Goal: Check status: Check status

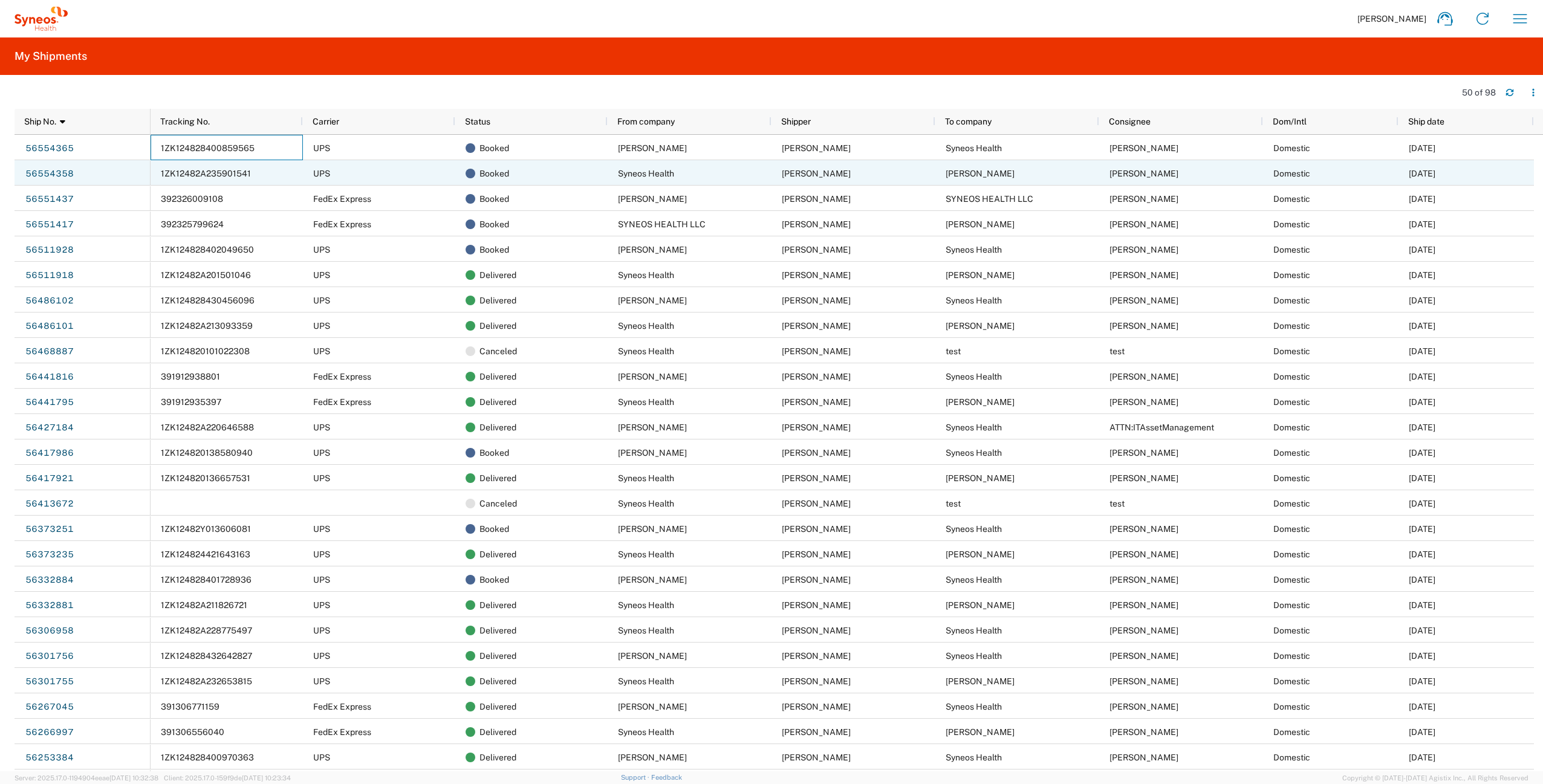
click at [233, 178] on span "1ZK12482A235901541" at bounding box center [206, 173] width 90 height 10
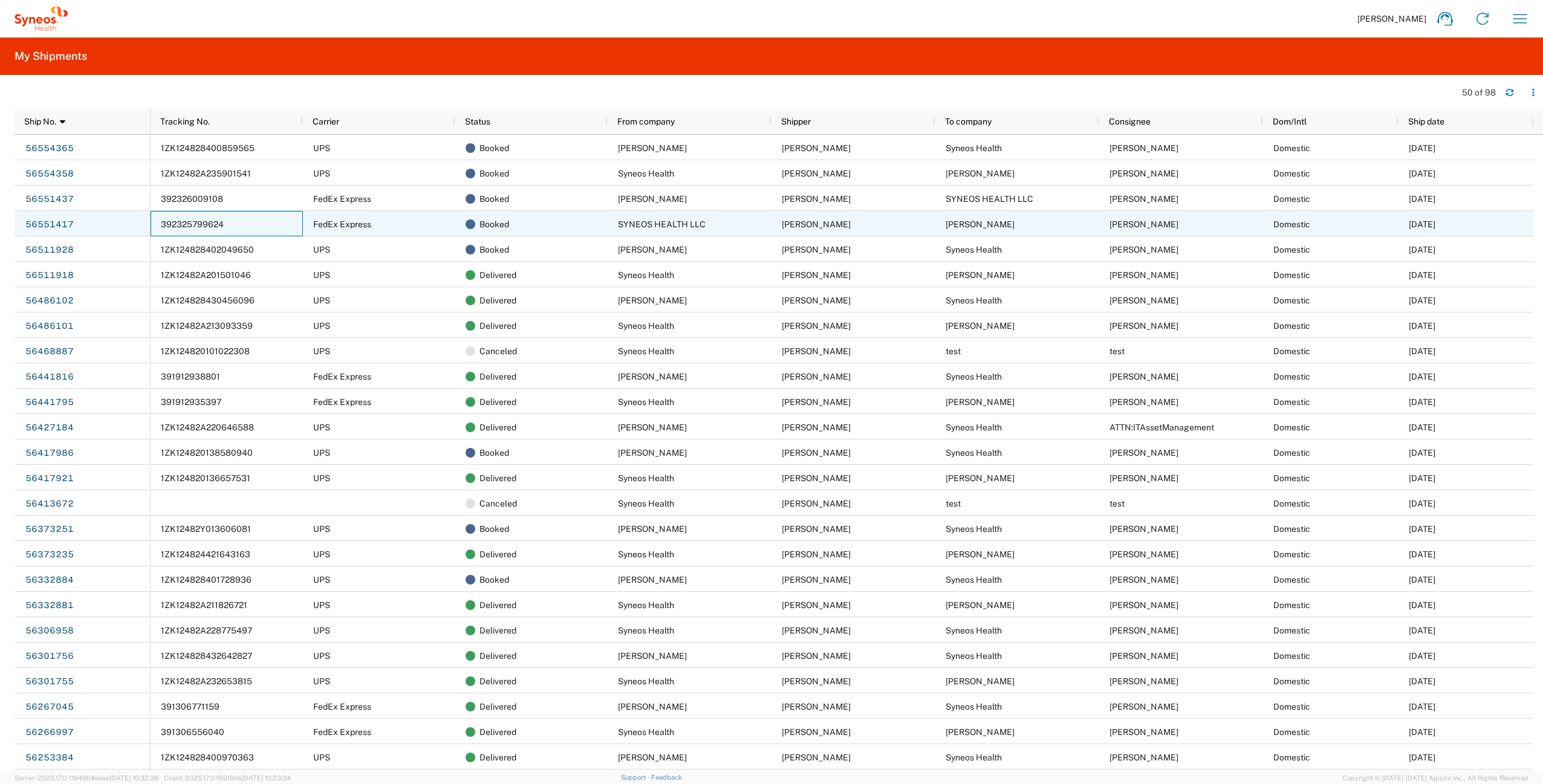
click at [202, 223] on span "392325799624" at bounding box center [192, 224] width 63 height 10
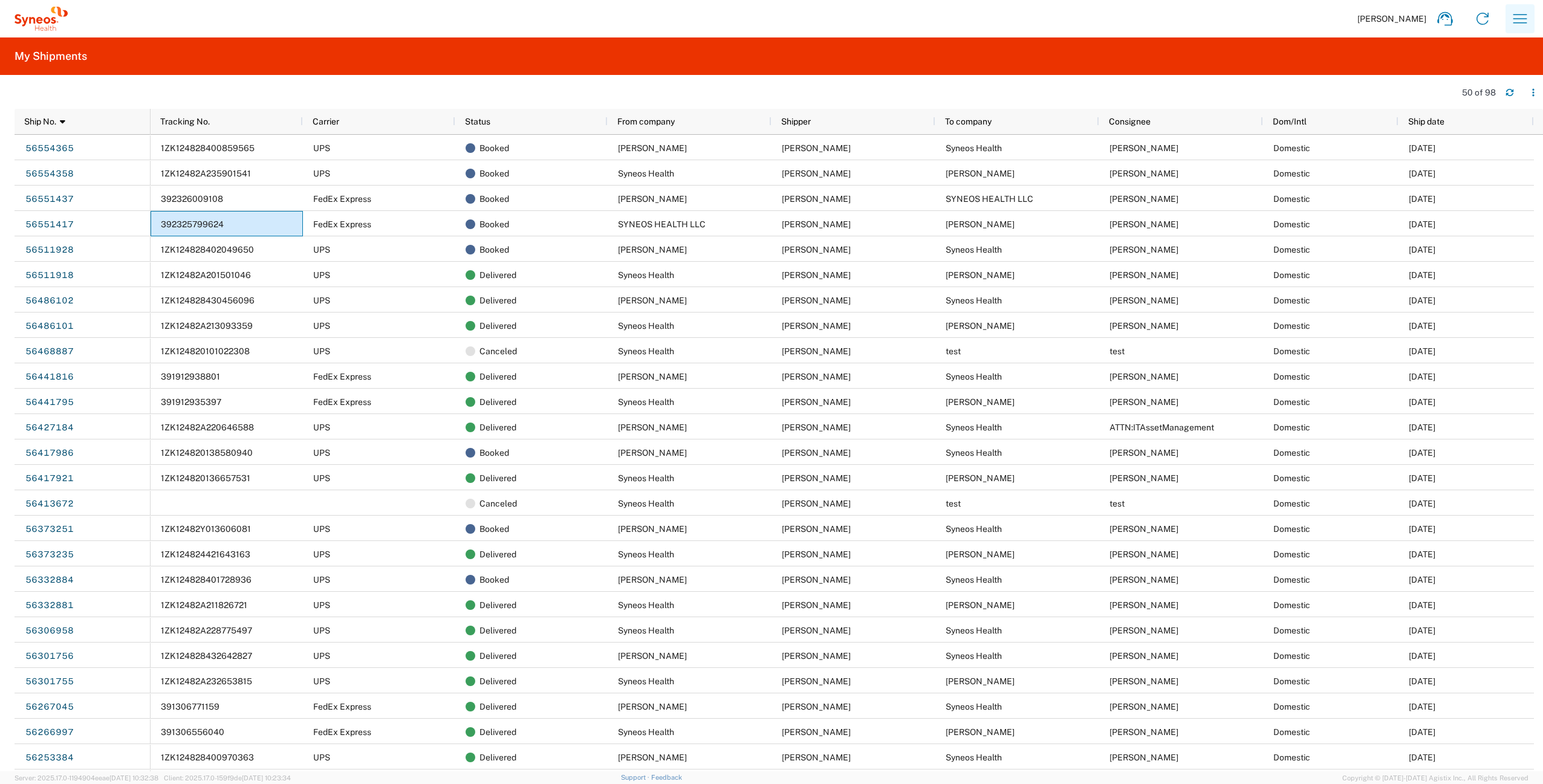
click at [1517, 13] on icon "button" at bounding box center [1520, 18] width 19 height 19
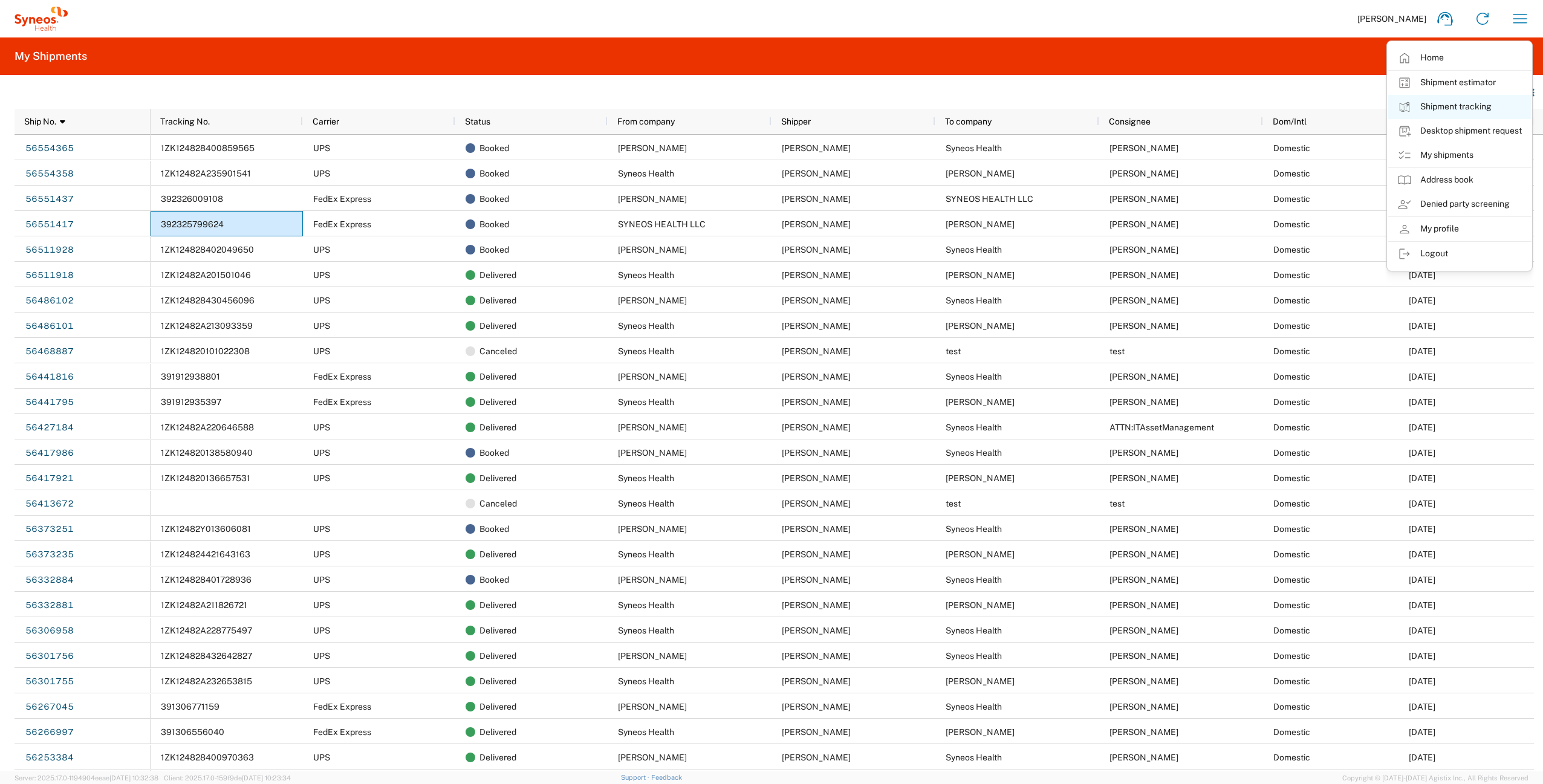
click at [1479, 107] on link "Shipment tracking" at bounding box center [1460, 107] width 144 height 24
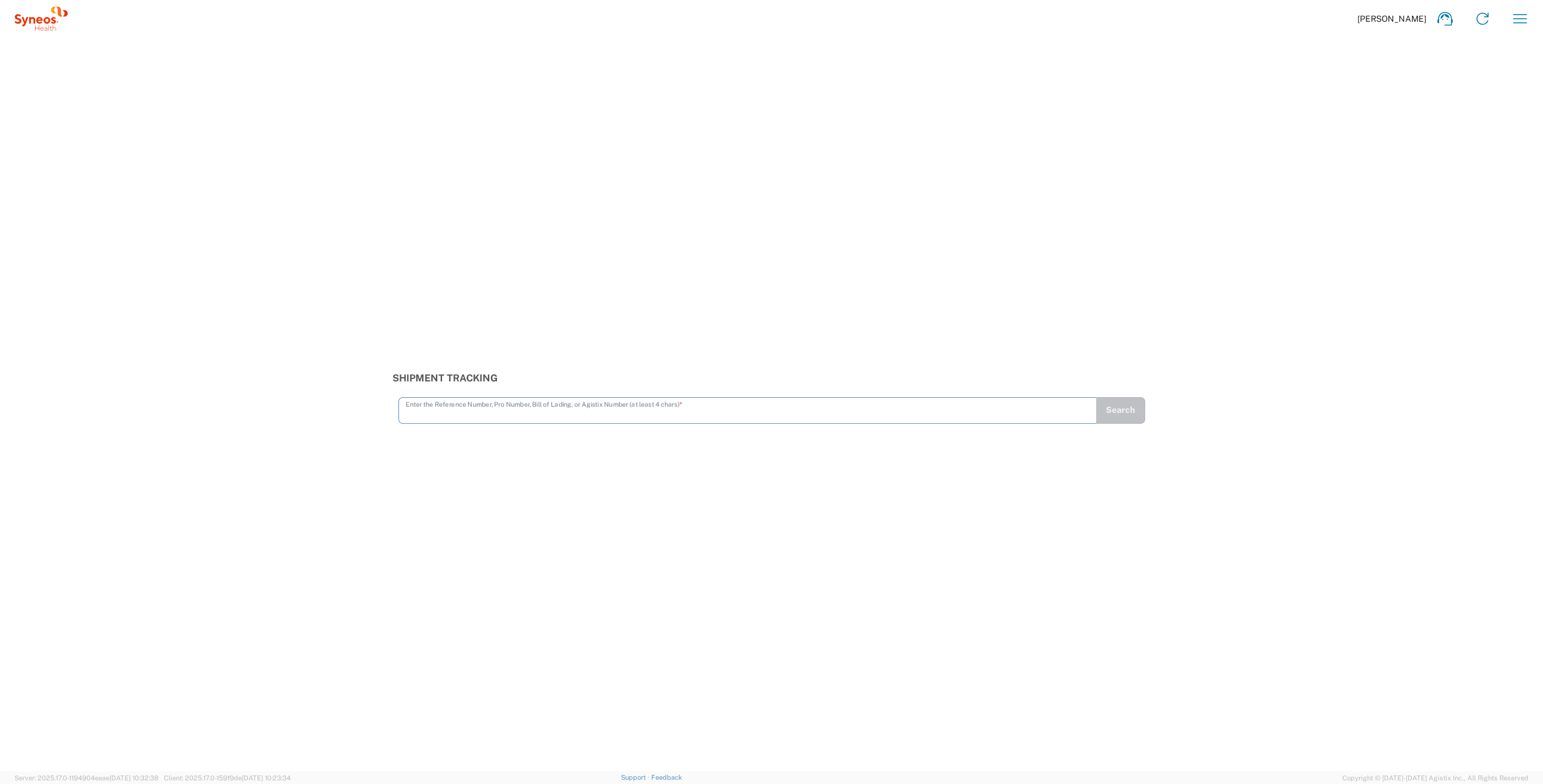
click at [695, 418] on input "text" at bounding box center [747, 410] width 684 height 21
type input "392325799624"
click at [1115, 403] on button "Search" at bounding box center [1120, 410] width 50 height 27
click at [718, 414] on input "text" at bounding box center [747, 410] width 684 height 21
type input "392325799624"
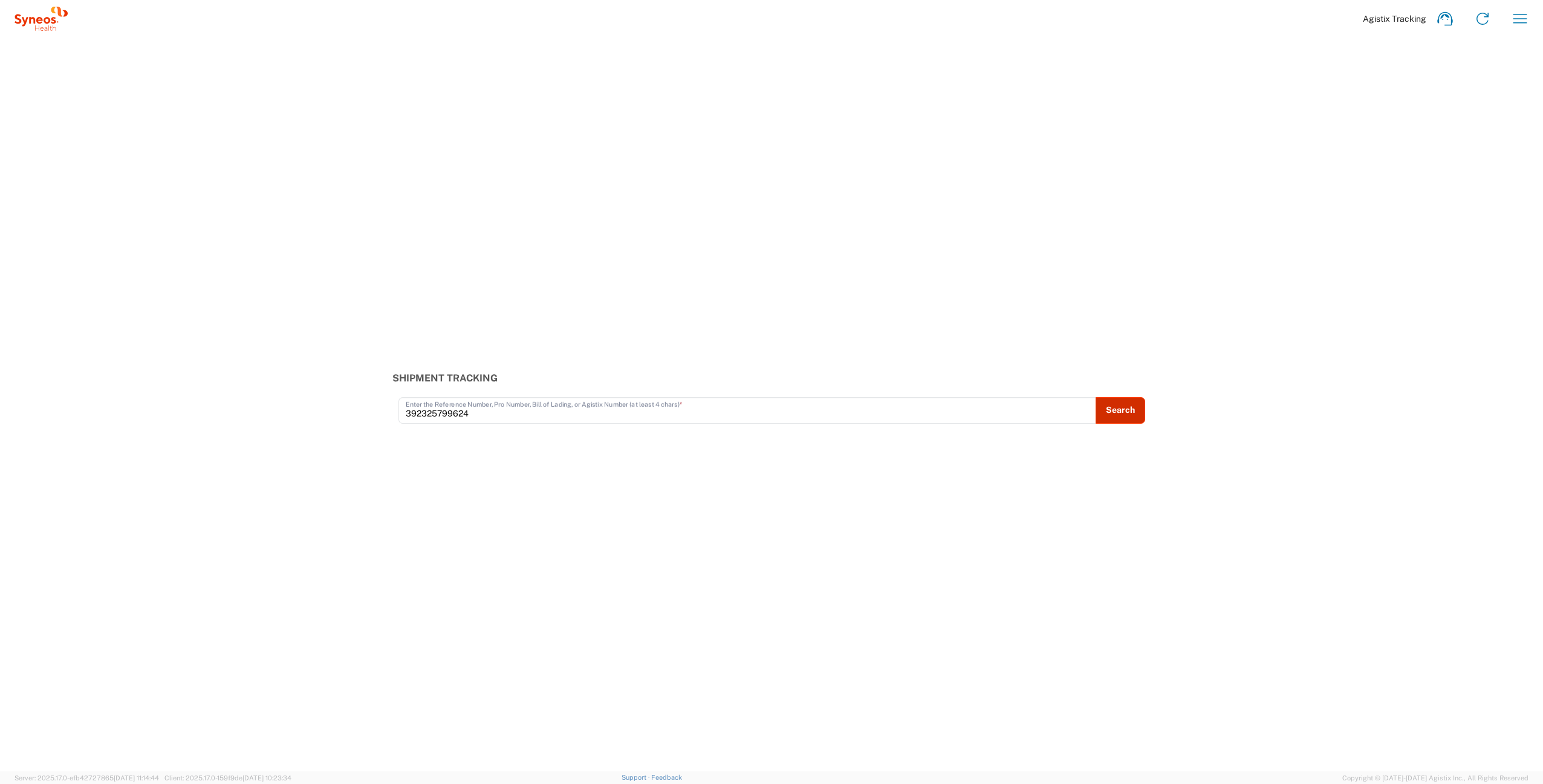
click at [1118, 406] on button "Search" at bounding box center [1120, 410] width 50 height 27
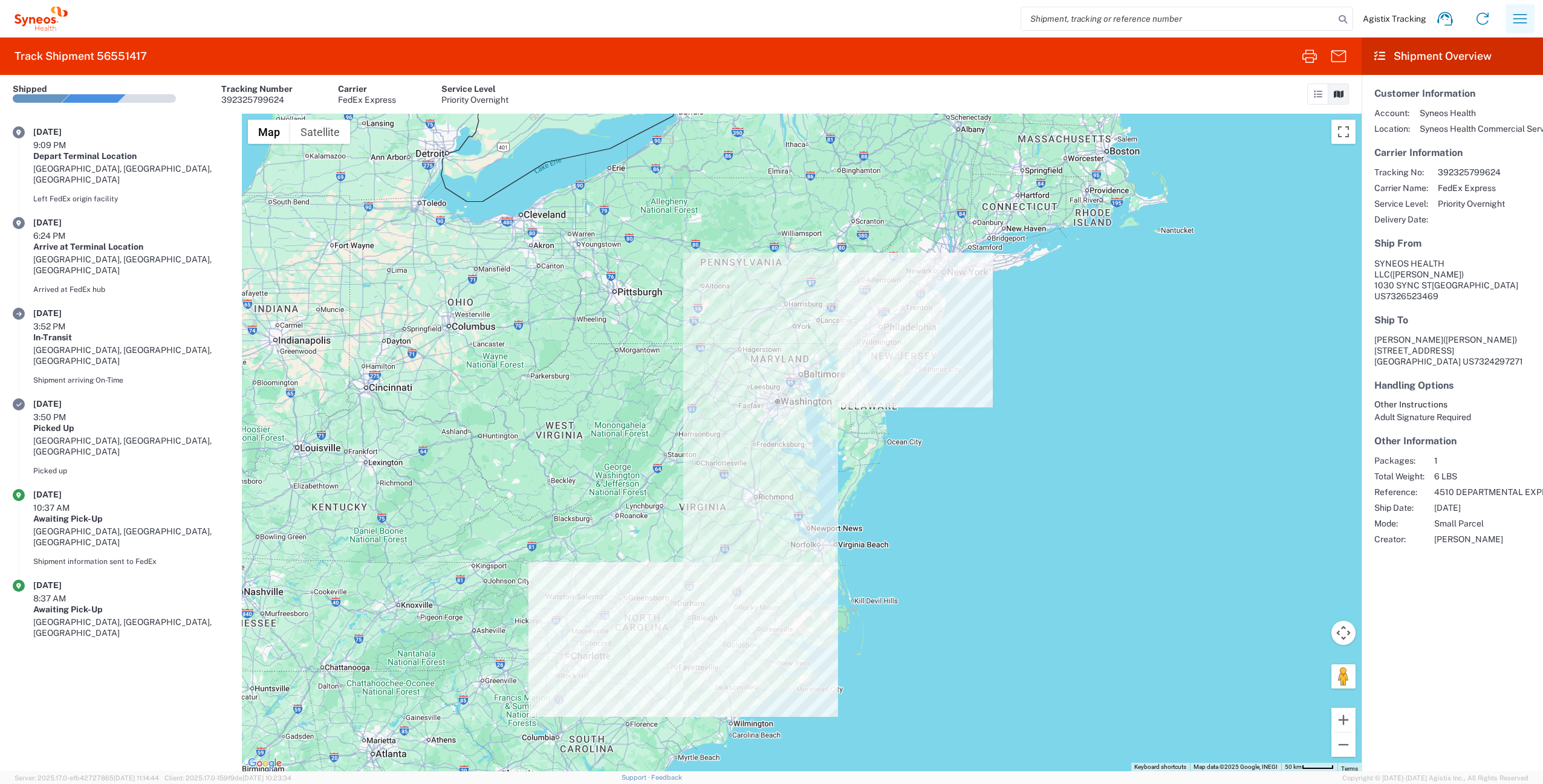
click at [1519, 24] on icon "button" at bounding box center [1520, 18] width 19 height 19
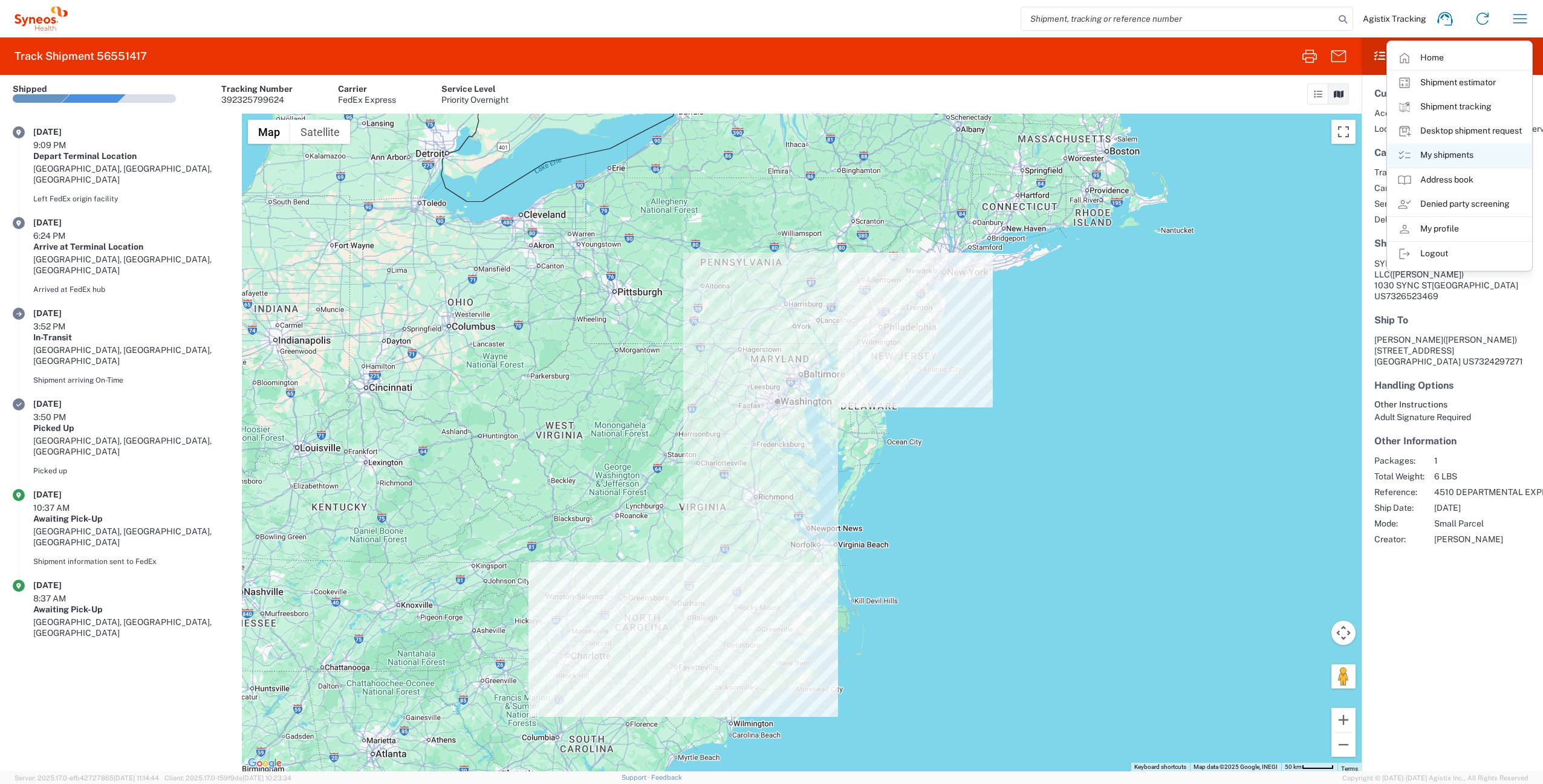
click at [1472, 158] on link "My shipments" at bounding box center [1460, 155] width 144 height 24
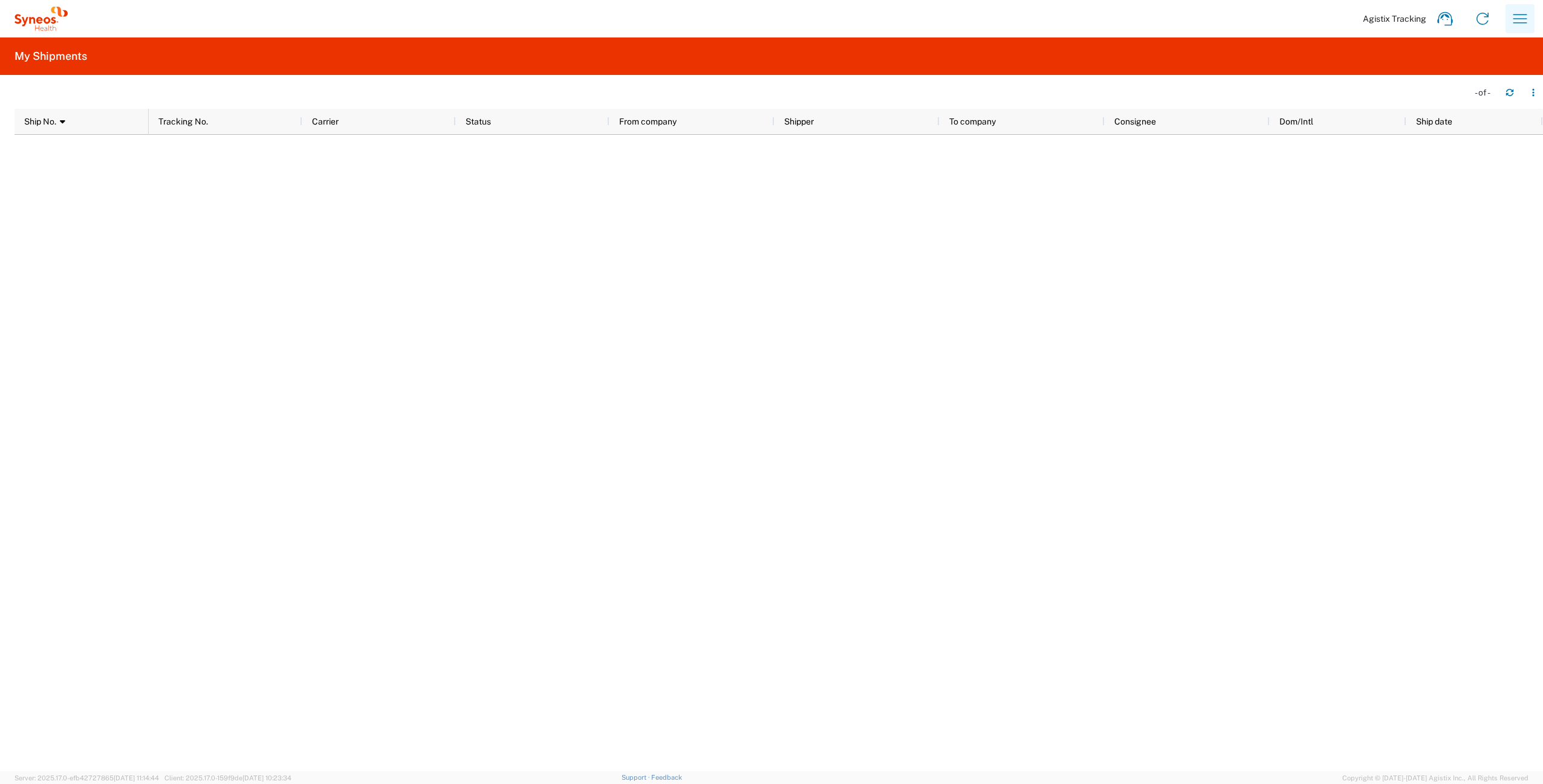
click at [1519, 19] on icon "button" at bounding box center [1520, 18] width 19 height 19
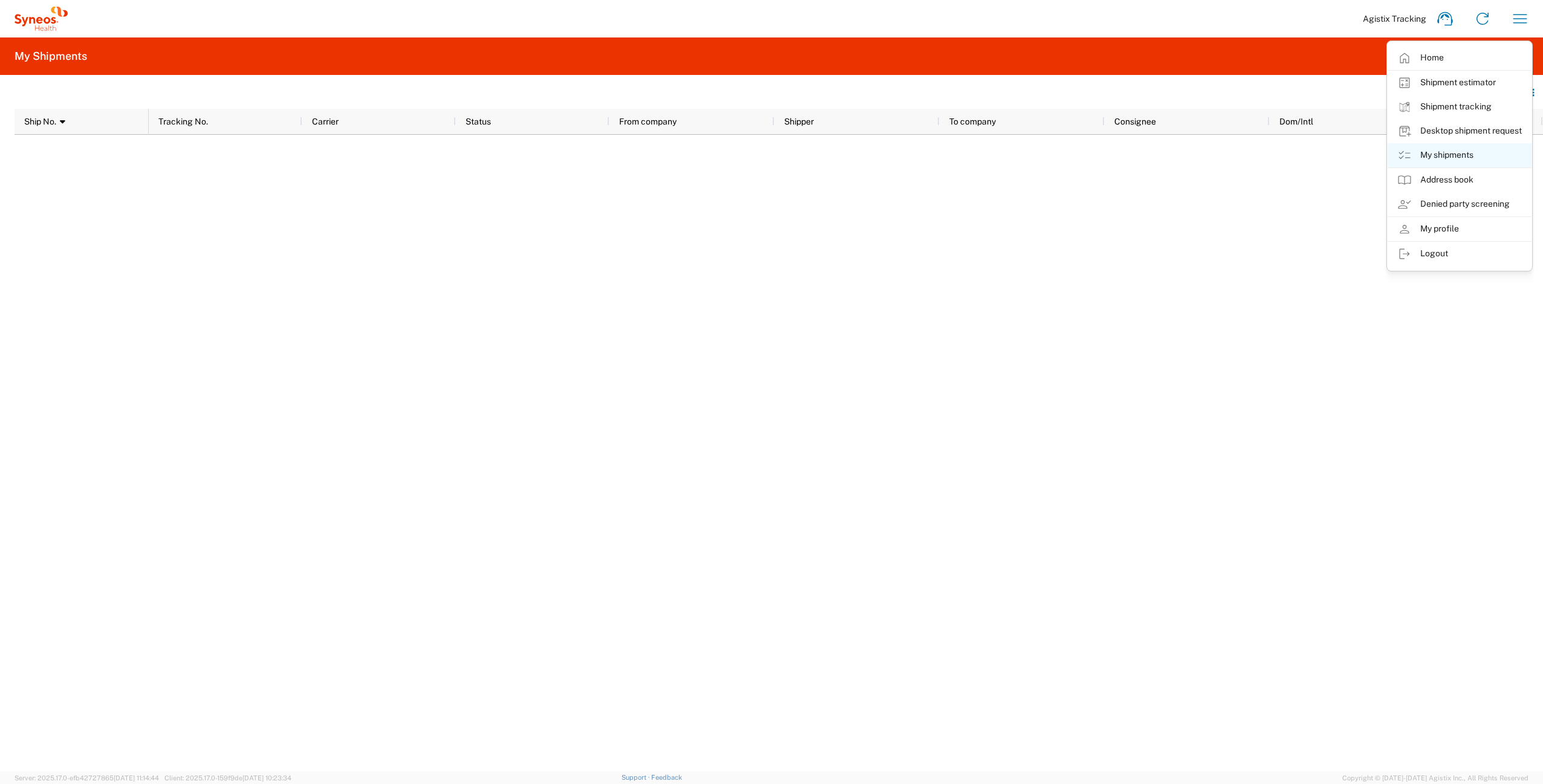
click at [1455, 151] on link "My shipments" at bounding box center [1460, 155] width 144 height 24
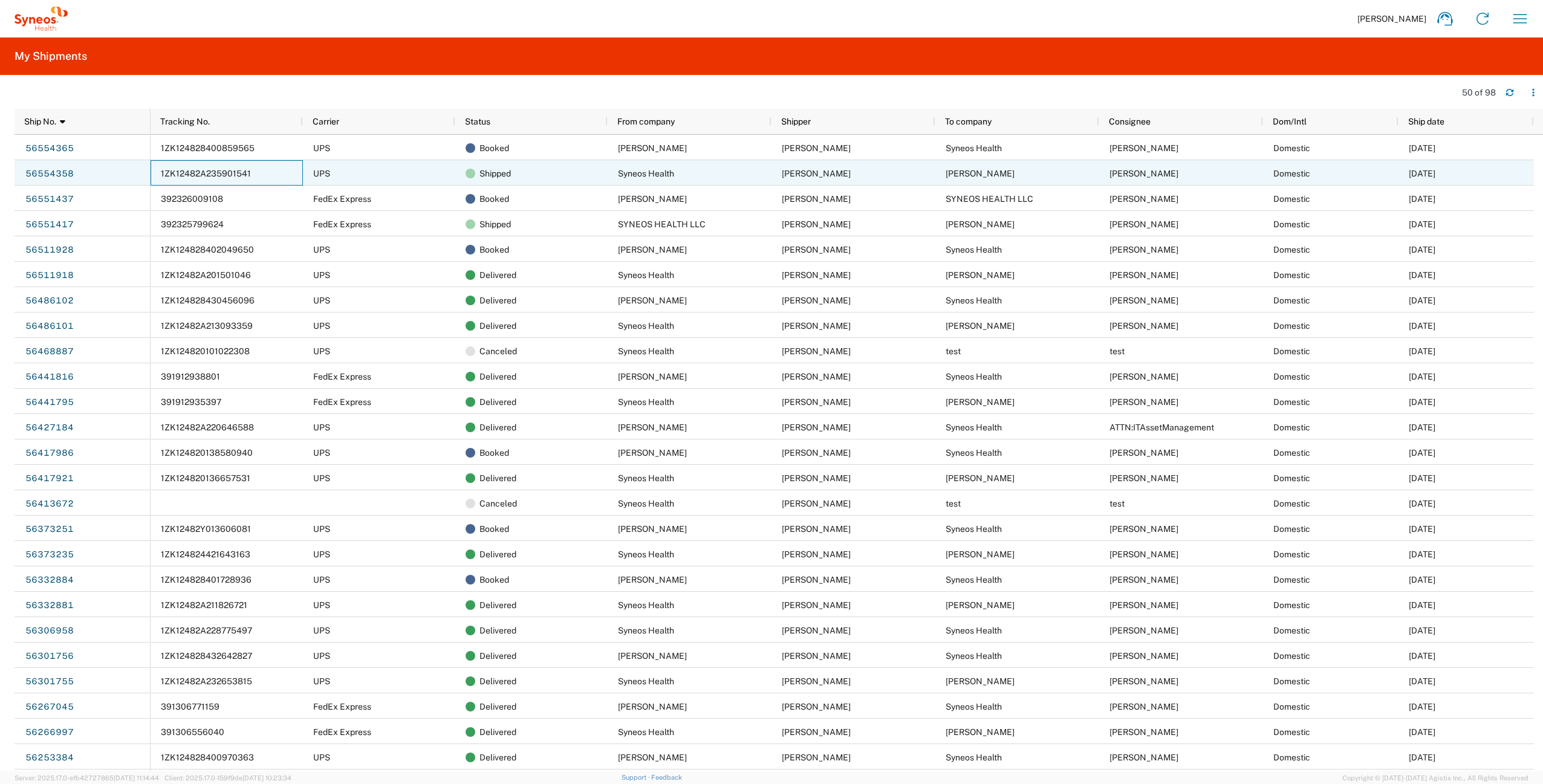
click at [207, 175] on span "1ZK12482A235901541" at bounding box center [206, 173] width 90 height 10
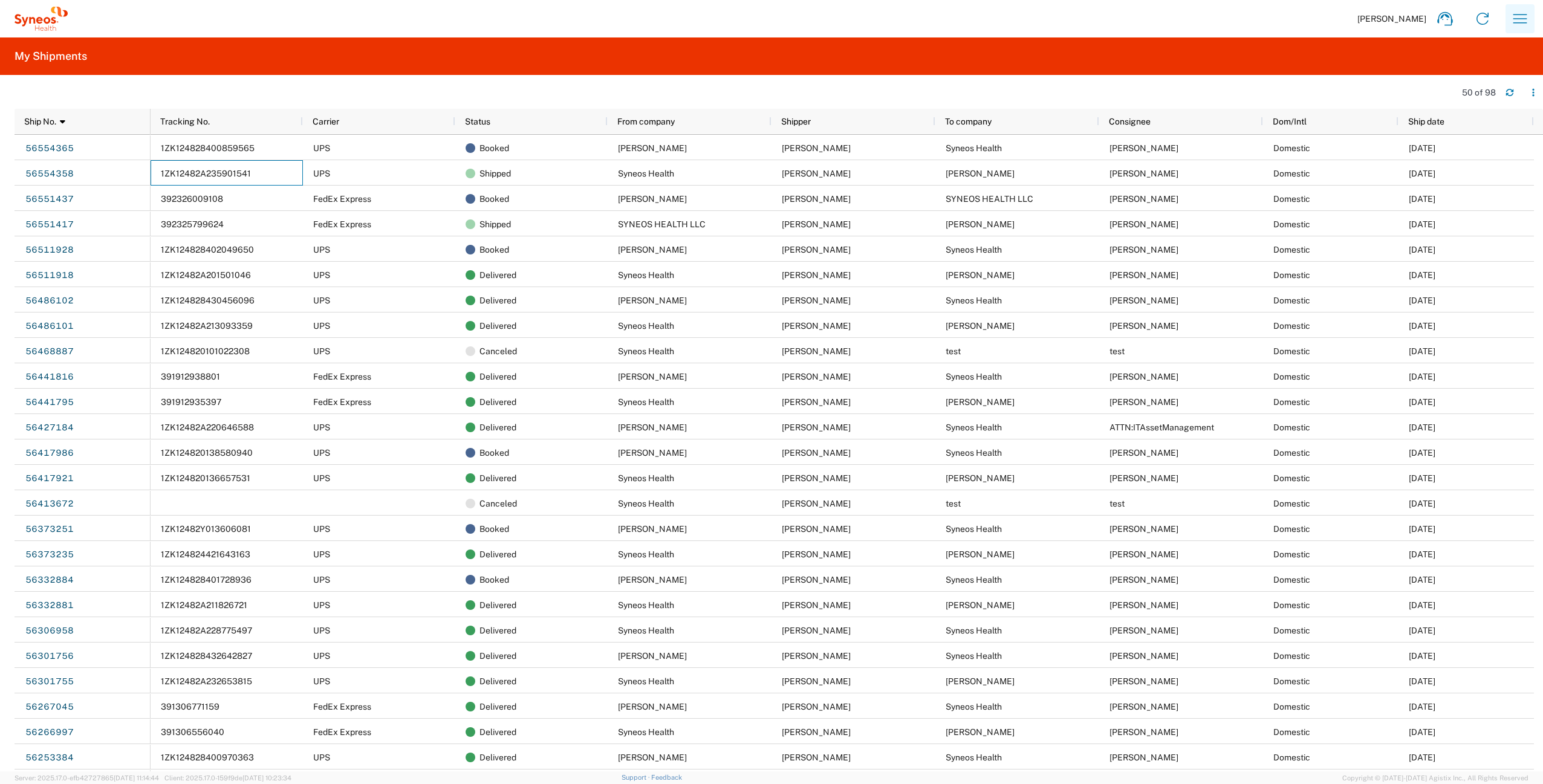
click at [1516, 18] on icon "button" at bounding box center [1520, 18] width 19 height 19
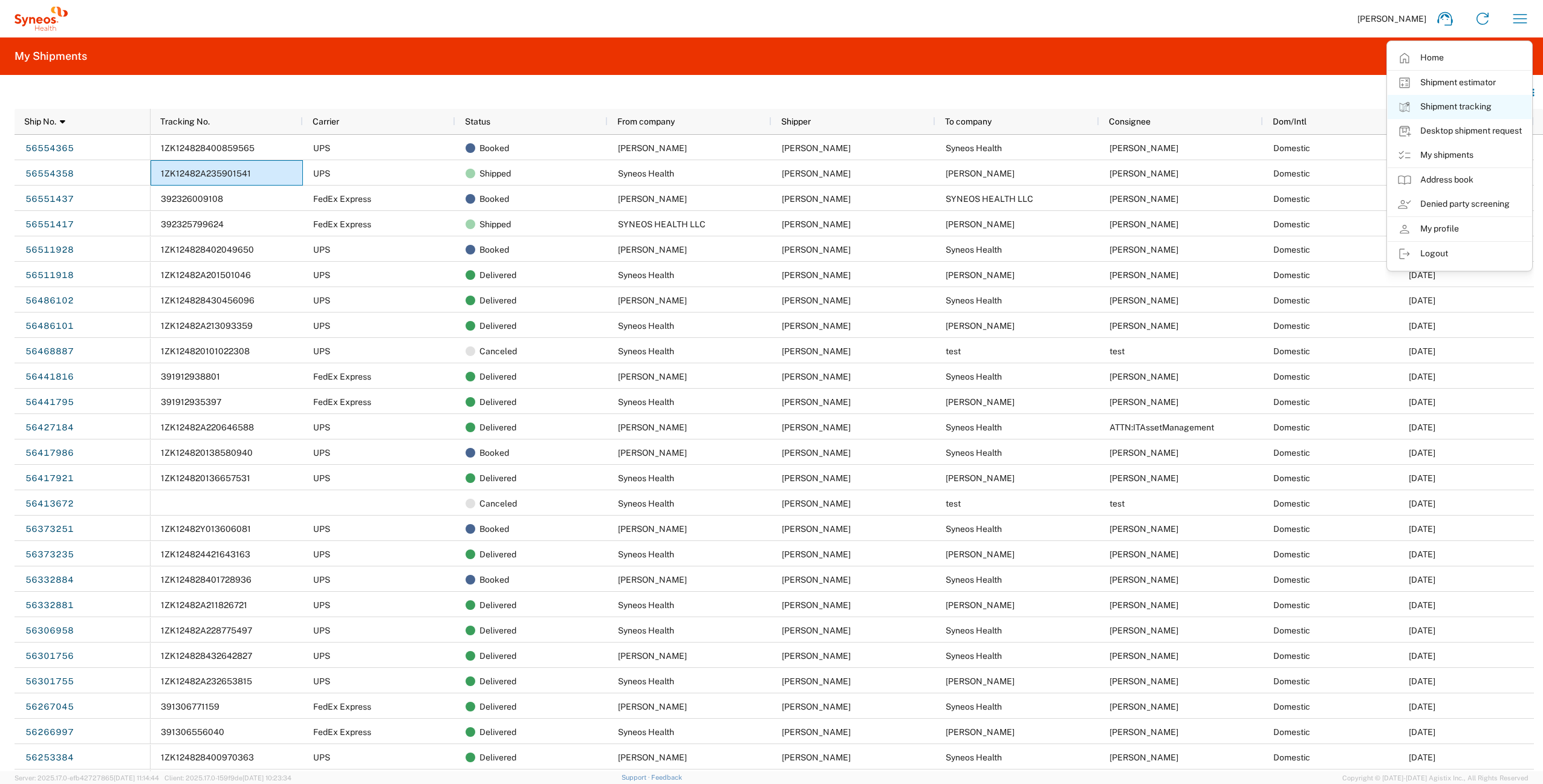
click at [1465, 107] on link "Shipment tracking" at bounding box center [1460, 107] width 144 height 24
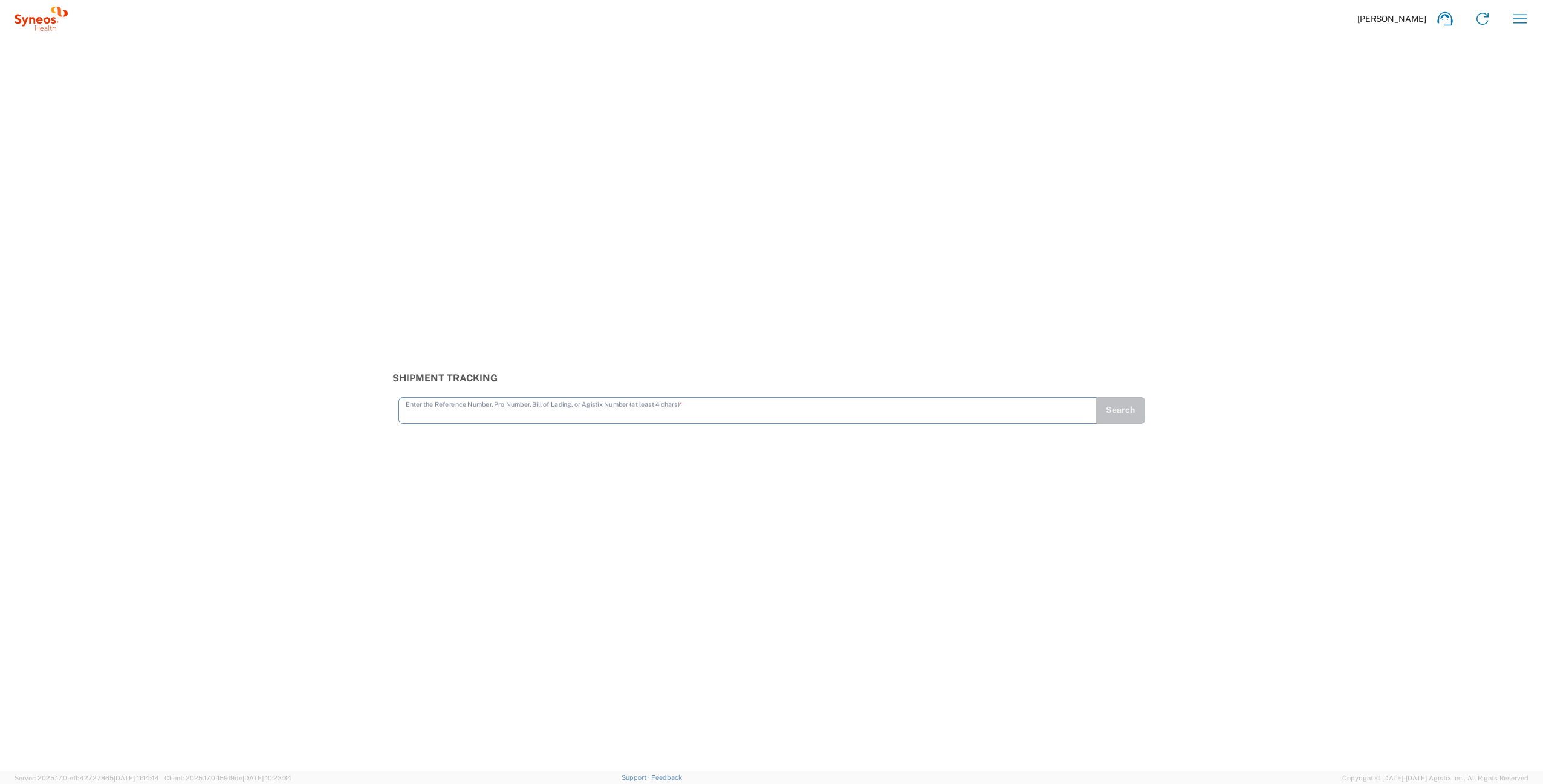
click at [499, 418] on input "text" at bounding box center [747, 410] width 684 height 21
type input "1ZK12482A235901541"
click at [1128, 409] on button "Search" at bounding box center [1120, 410] width 50 height 27
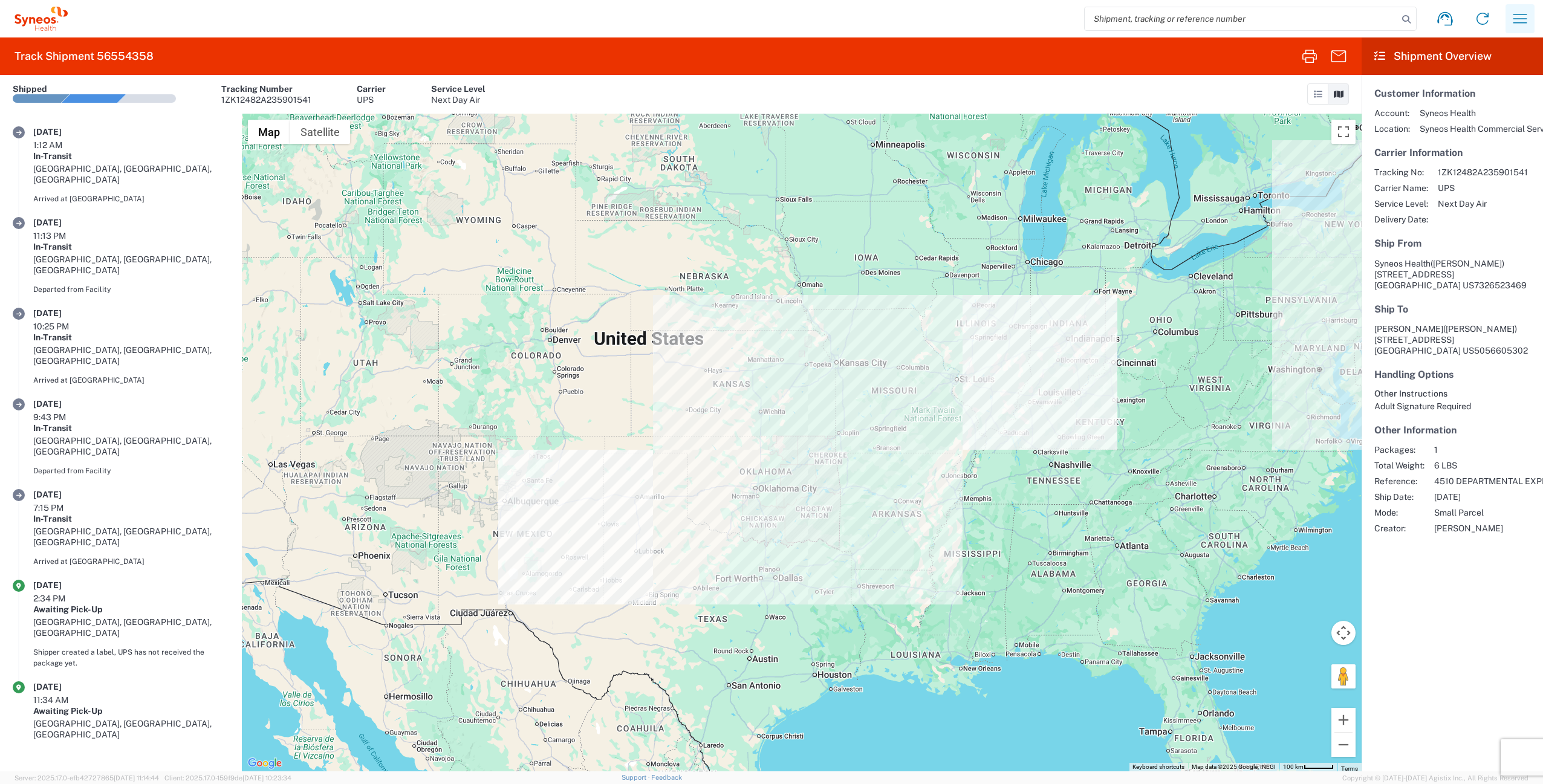
click at [1519, 22] on icon "button" at bounding box center [1521, 18] width 14 height 9
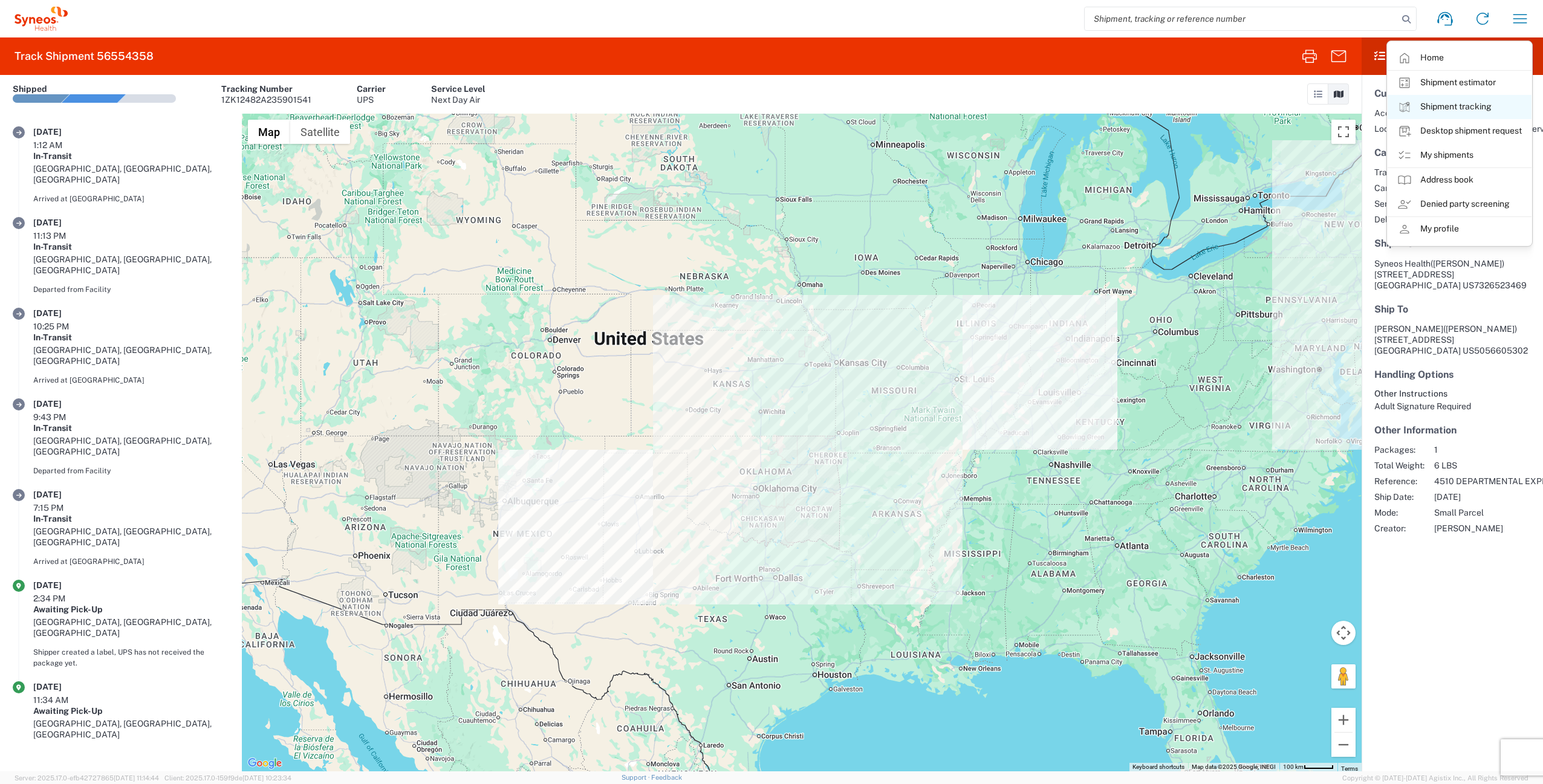
click at [1452, 105] on link "Shipment tracking" at bounding box center [1460, 107] width 144 height 24
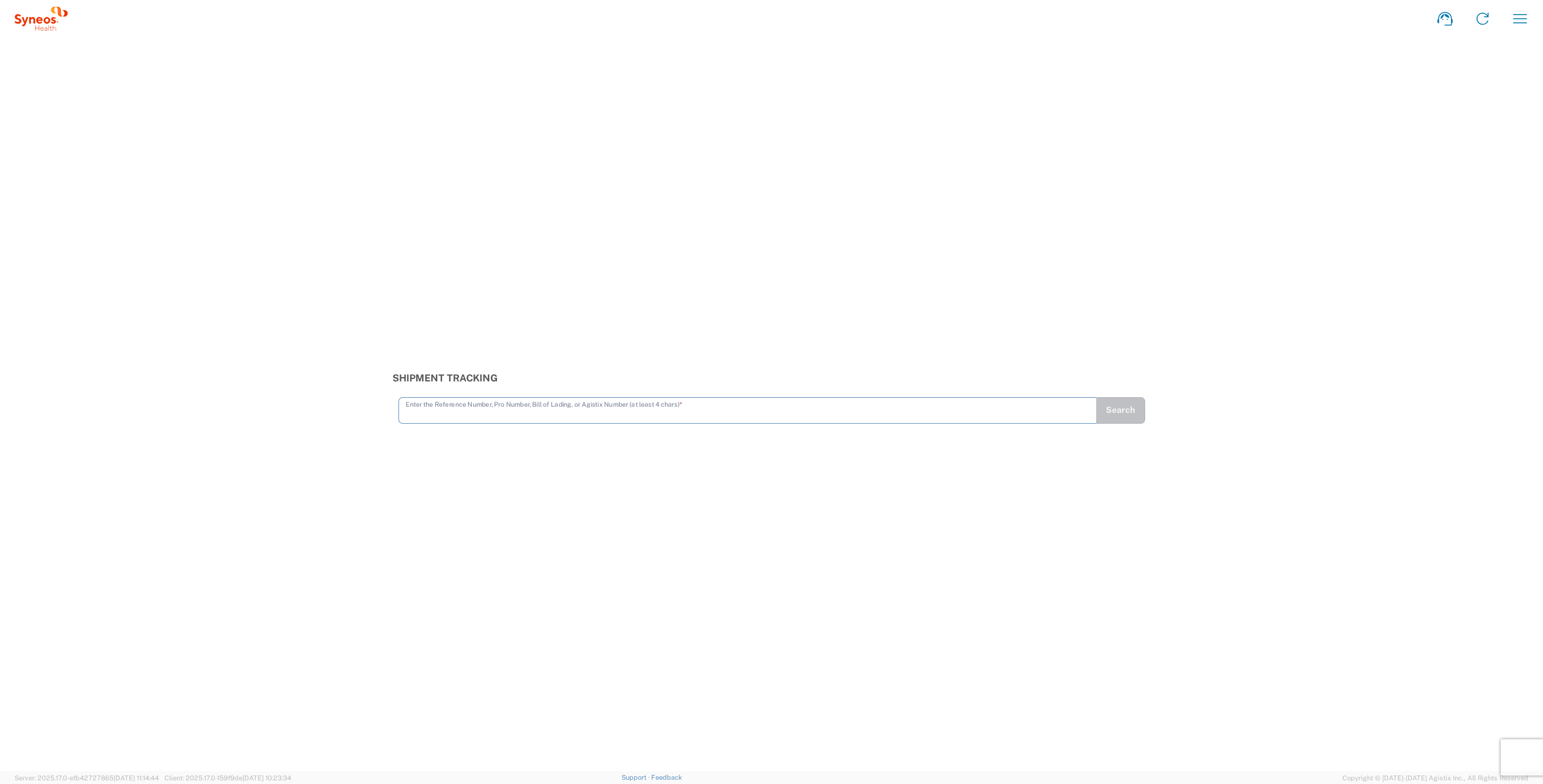
click at [527, 406] on input "text" at bounding box center [747, 410] width 684 height 21
type input "1ZK12482A235901541"
click at [1122, 408] on button "Search" at bounding box center [1120, 410] width 50 height 27
